Goal: Transaction & Acquisition: Download file/media

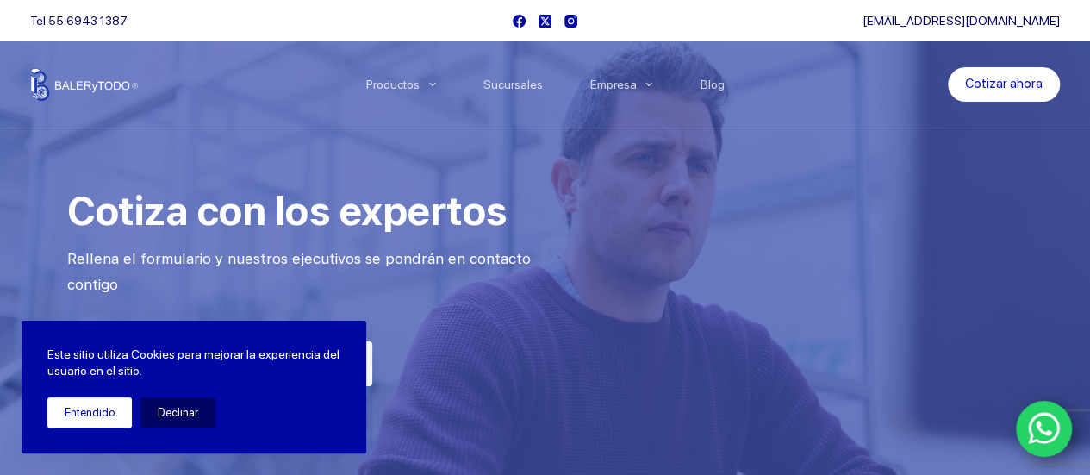
click at [103, 414] on button "Entendido" at bounding box center [89, 412] width 84 height 30
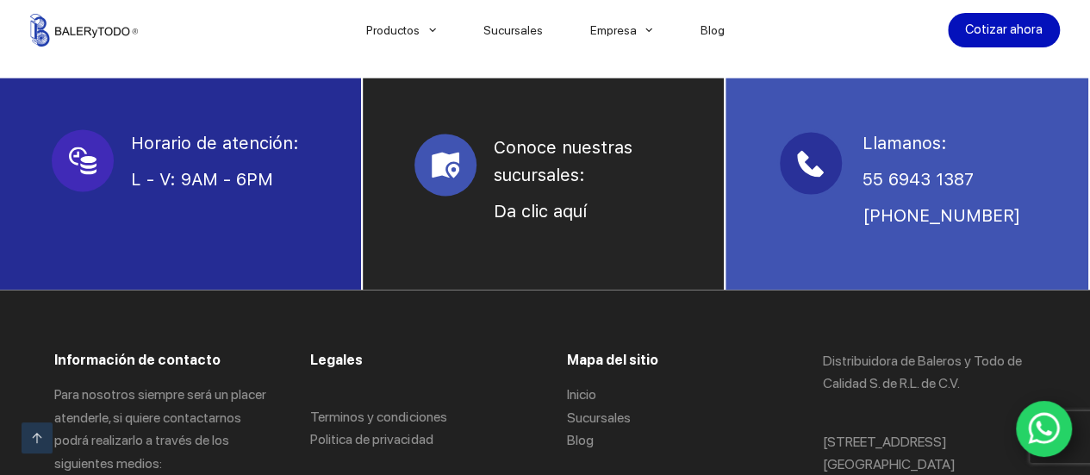
scroll to position [1222, 0]
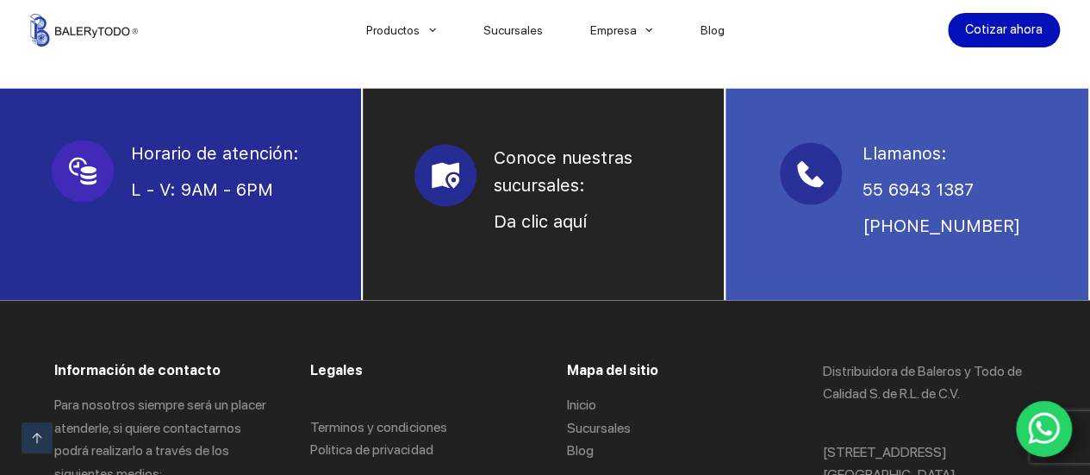
click at [445, 175] on use at bounding box center [446, 175] width 28 height 26
click at [567, 231] on link "Da clic aquí" at bounding box center [540, 221] width 93 height 21
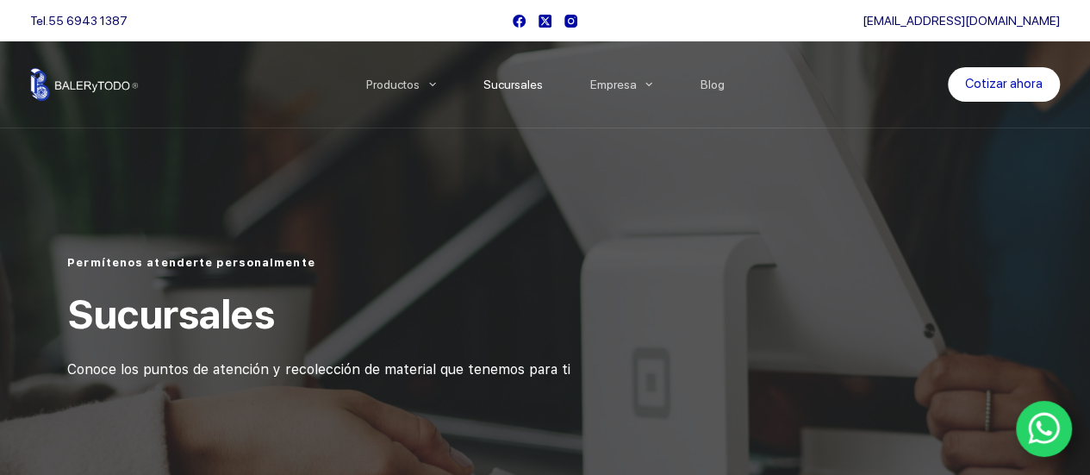
click at [1041, 428] on icon "WhatsApp" at bounding box center [1044, 428] width 33 height 36
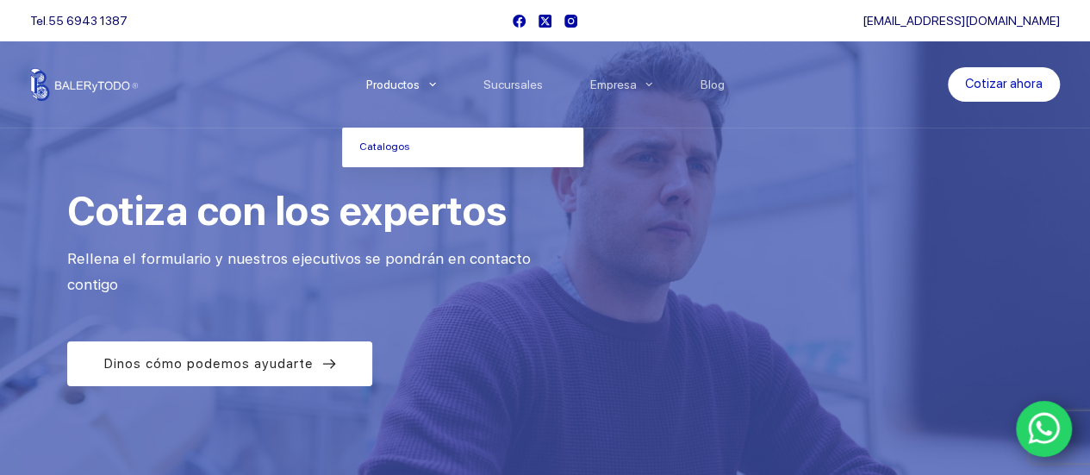
click at [430, 85] on li "Productos [GEOGRAPHIC_DATA]" at bounding box center [400, 84] width 117 height 86
click at [436, 81] on icon "Menu Principal" at bounding box center [432, 84] width 7 height 7
click at [388, 153] on link "Catalogos" at bounding box center [462, 148] width 241 height 40
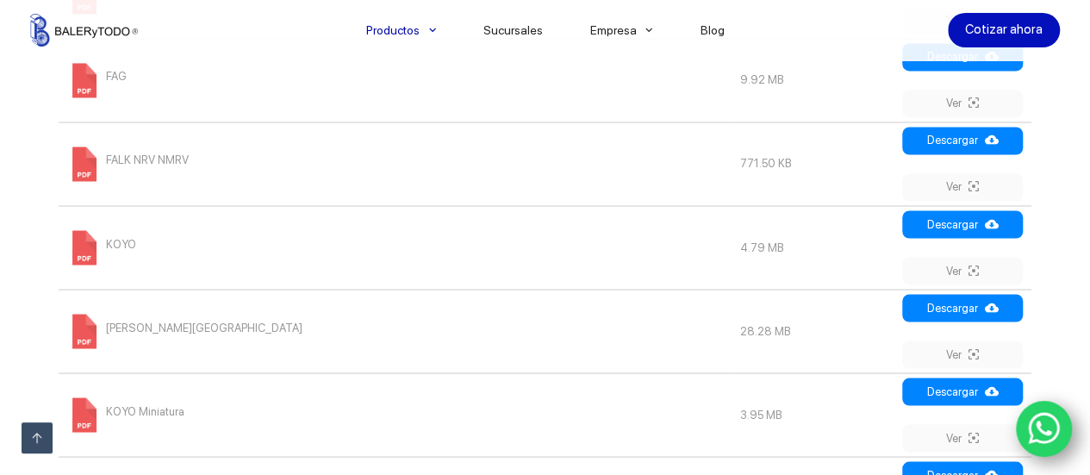
scroll to position [1412, 0]
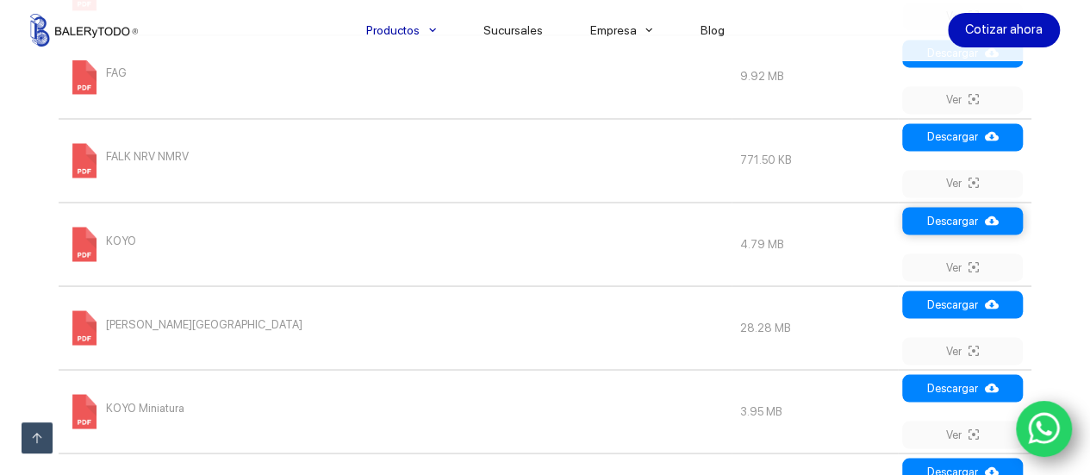
click at [950, 213] on link "Descargar" at bounding box center [962, 221] width 121 height 28
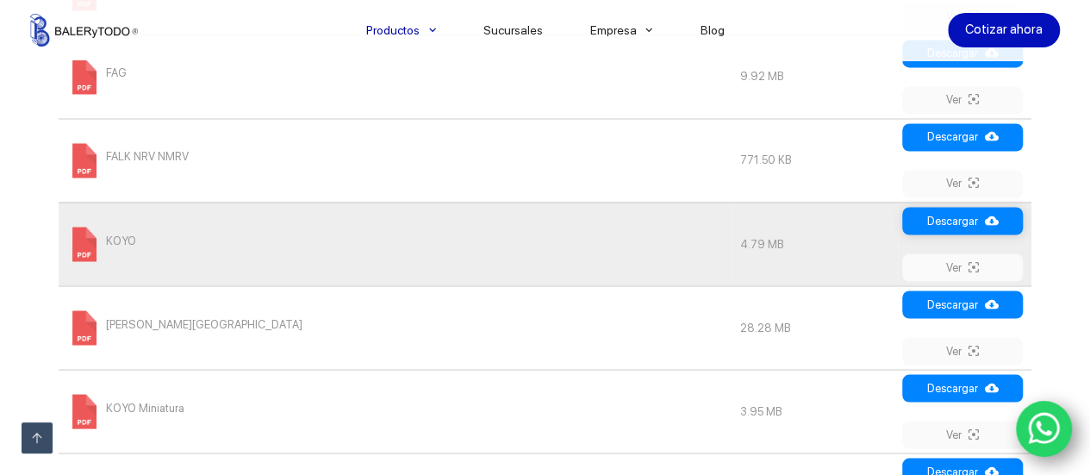
click at [963, 214] on link "Descargar" at bounding box center [962, 221] width 121 height 28
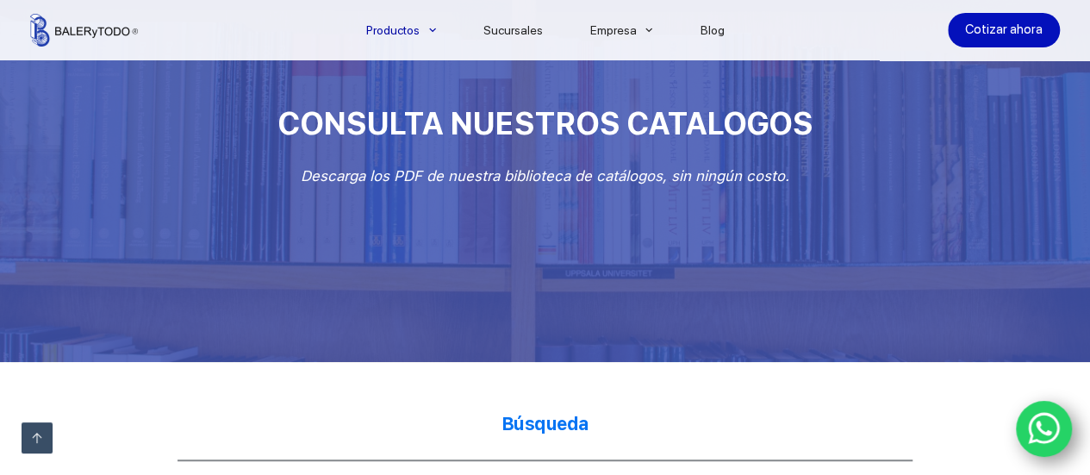
scroll to position [0, 0]
